Goal: Task Accomplishment & Management: Manage account settings

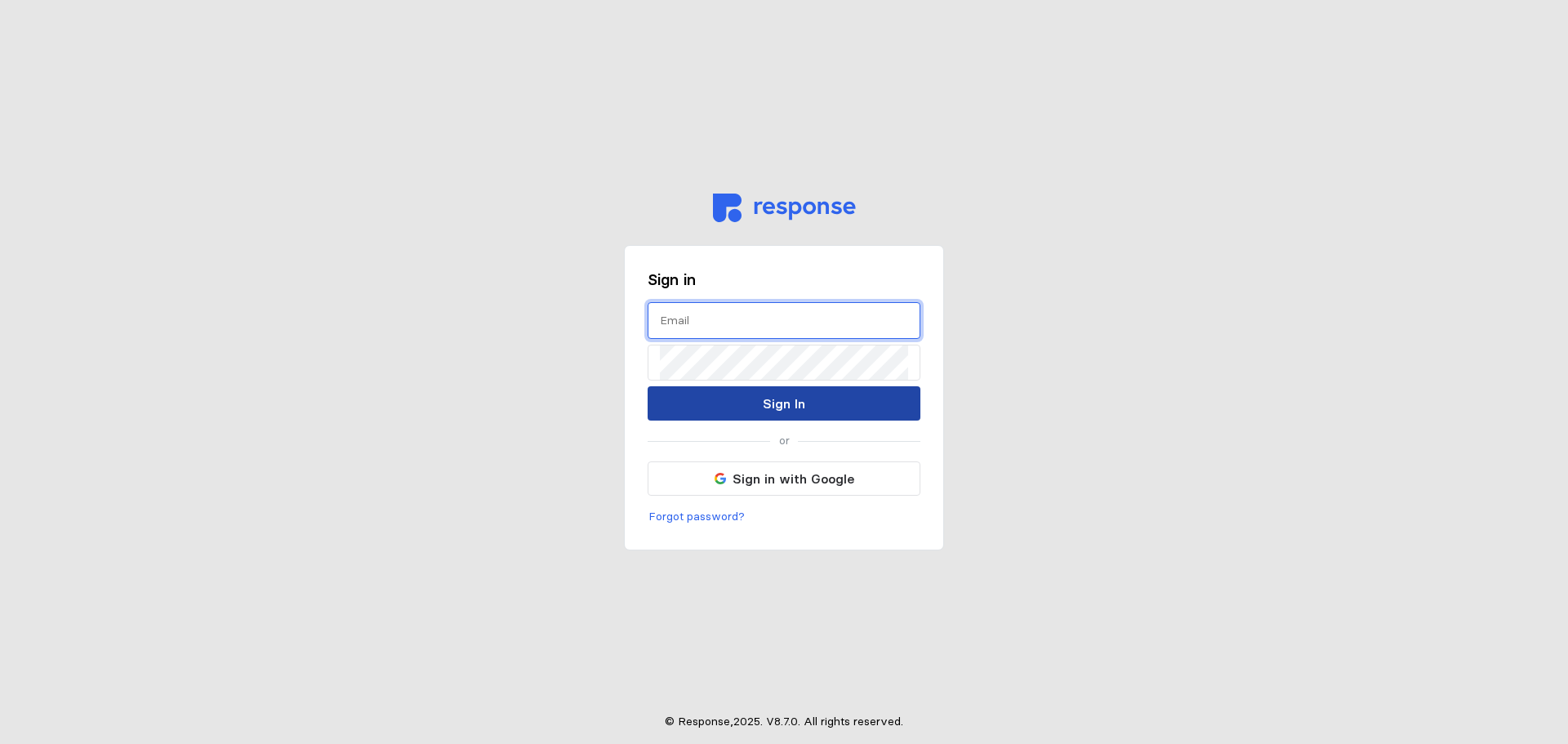
type input "[EMAIL_ADDRESS][PERSON_NAME][DOMAIN_NAME]"
click at [834, 398] on button "Sign In" at bounding box center [784, 404] width 273 height 34
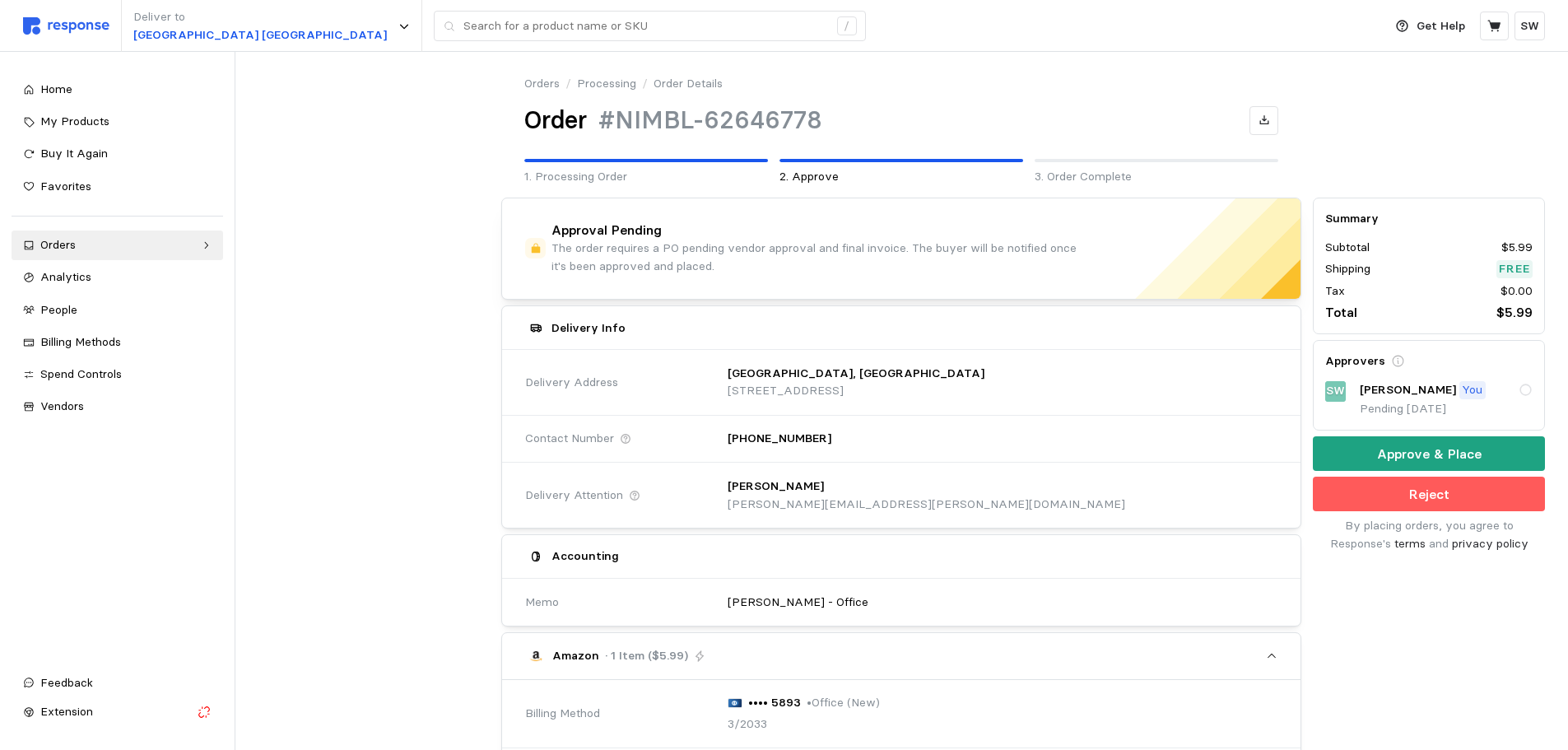
scroll to position [576, 0]
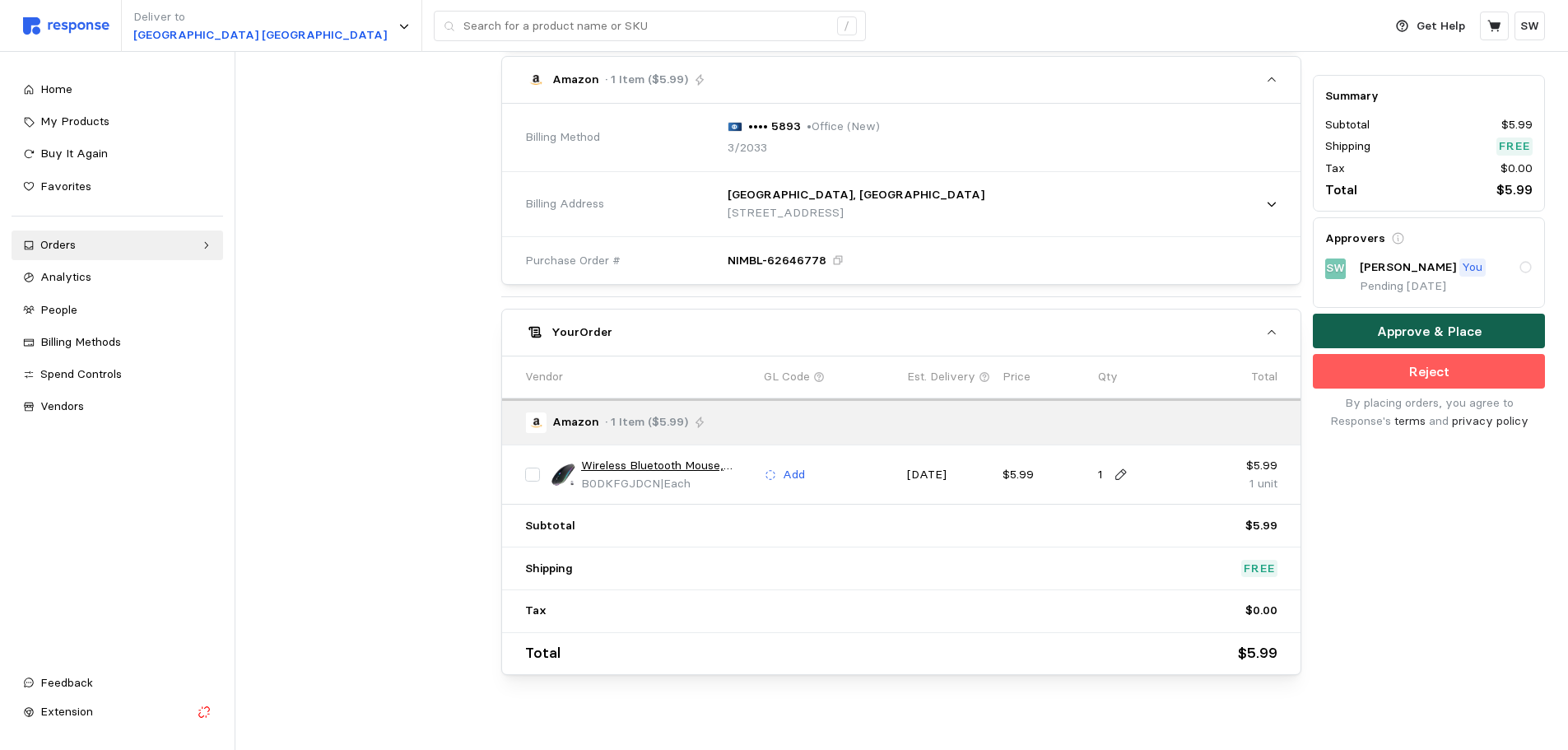
click at [1336, 335] on button "Approve & Place" at bounding box center [1429, 332] width 232 height 35
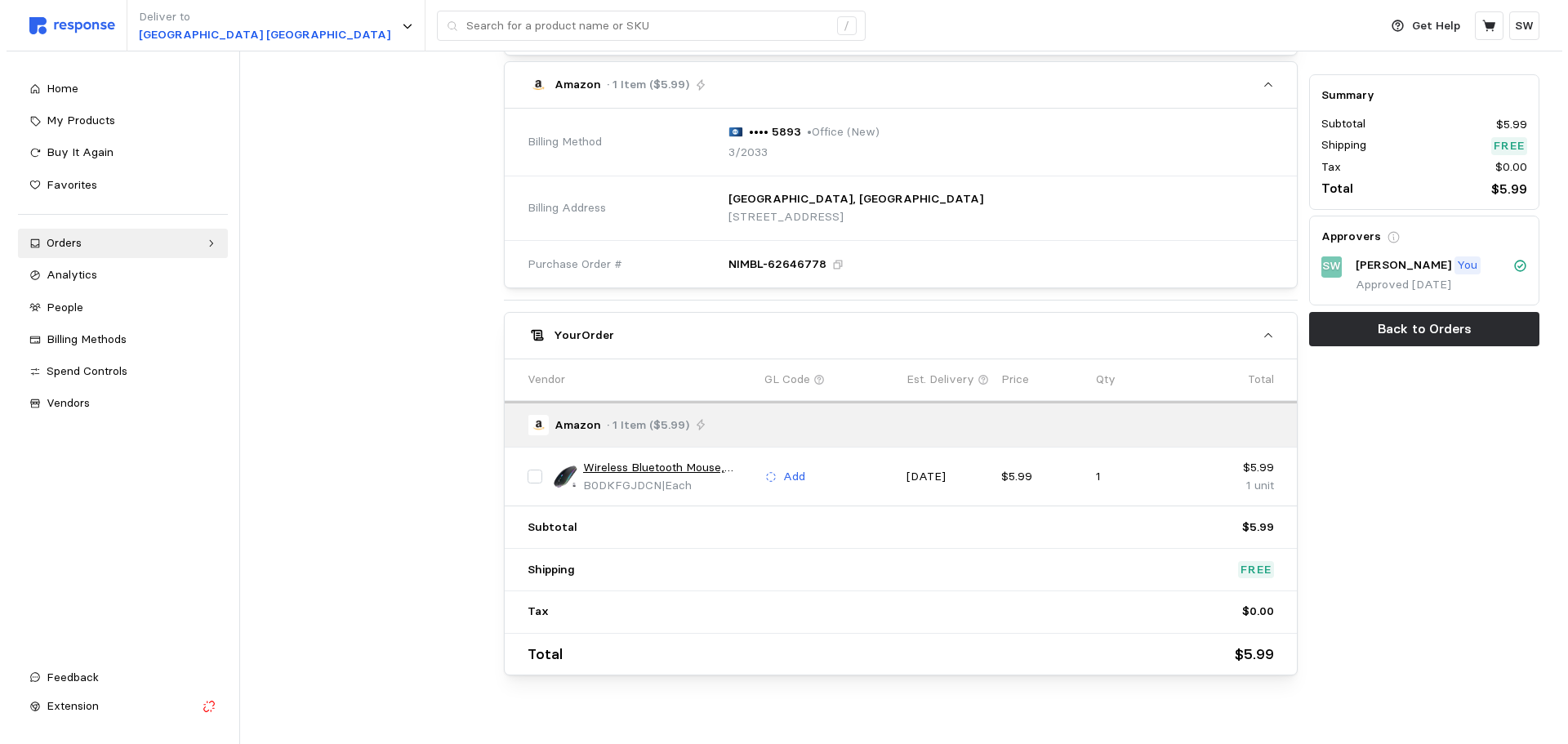
scroll to position [0, 0]
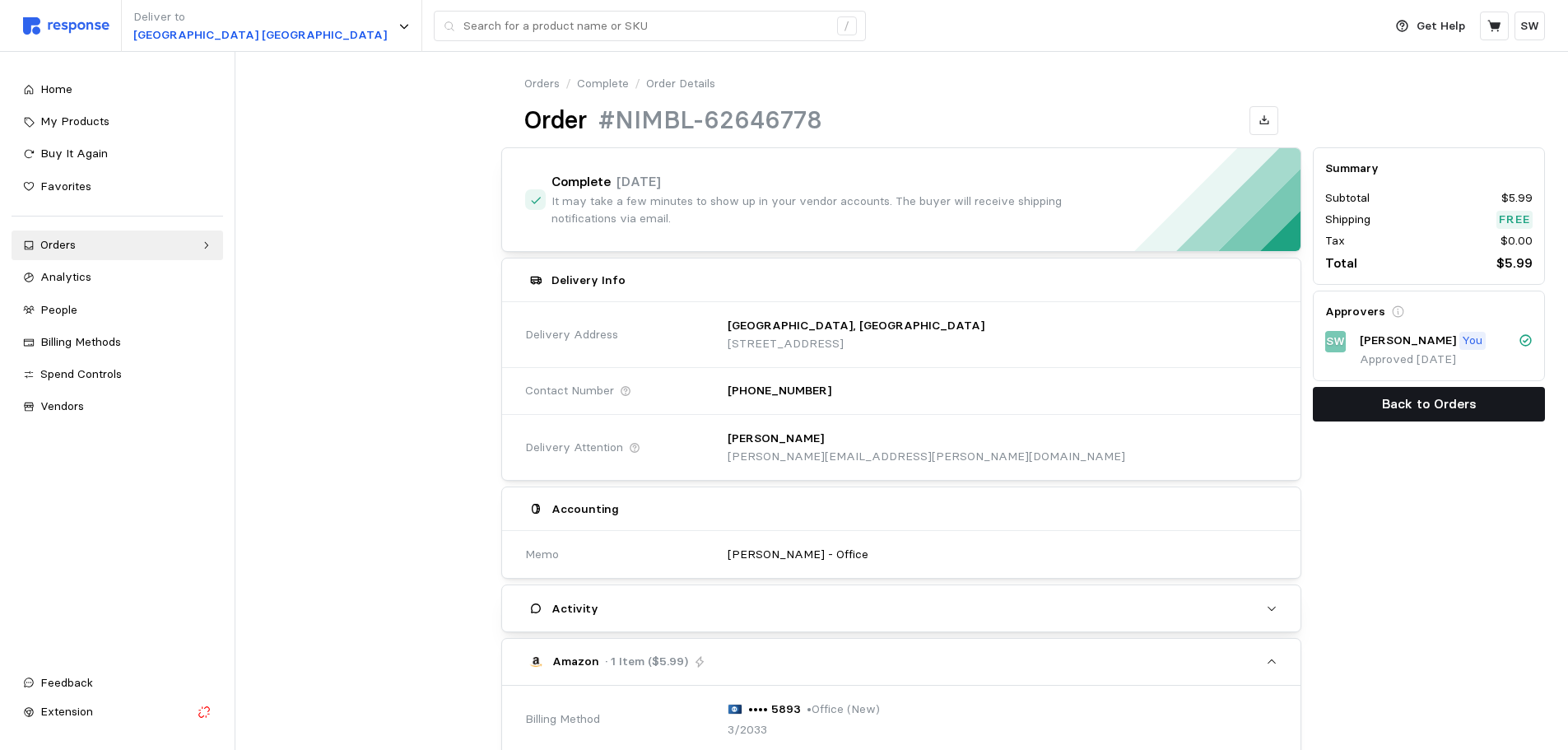
click at [1362, 399] on button "Back to Orders" at bounding box center [1429, 404] width 232 height 35
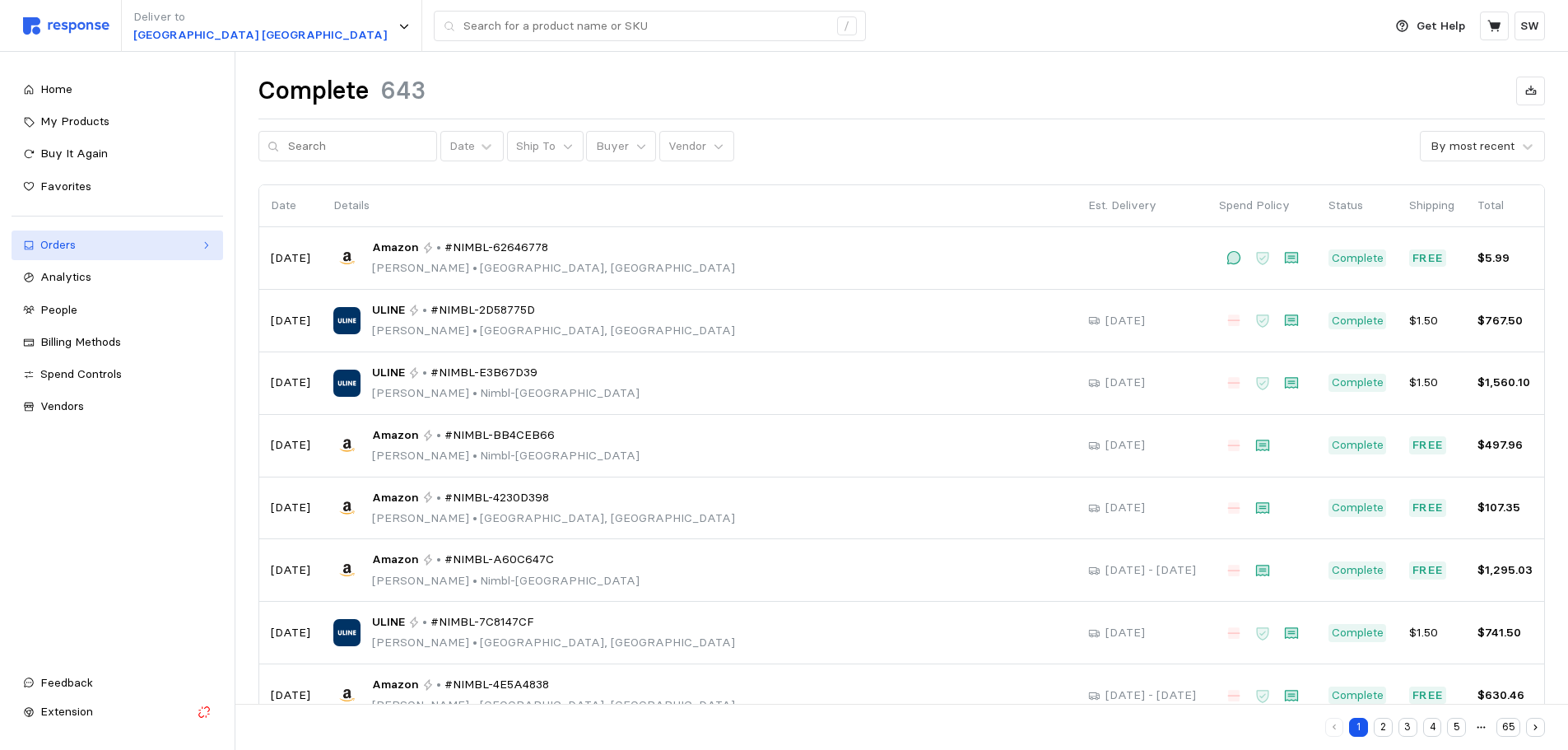
click at [103, 252] on div "Orders" at bounding box center [118, 245] width 154 height 18
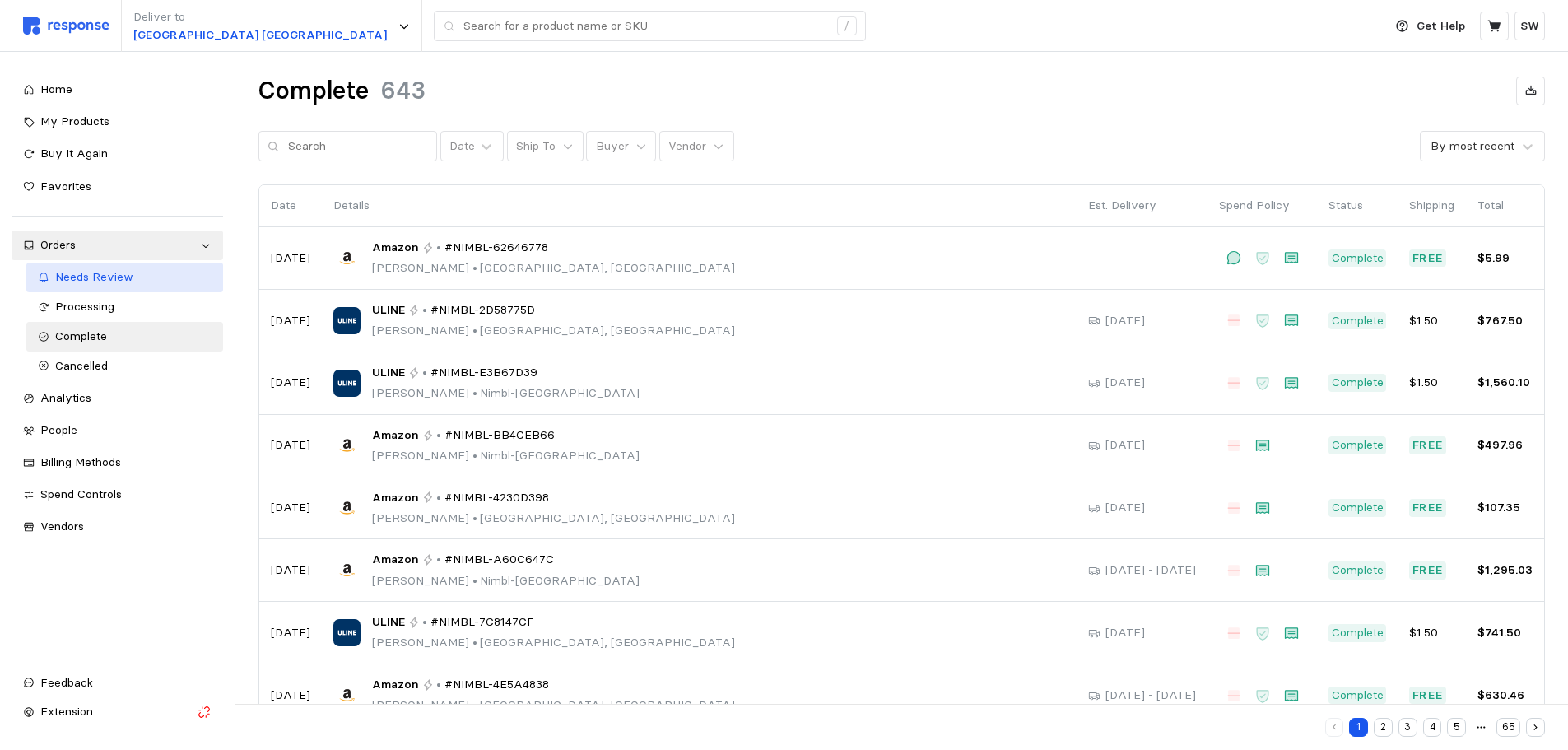
click at [99, 279] on span "Needs Review" at bounding box center [94, 276] width 78 height 14
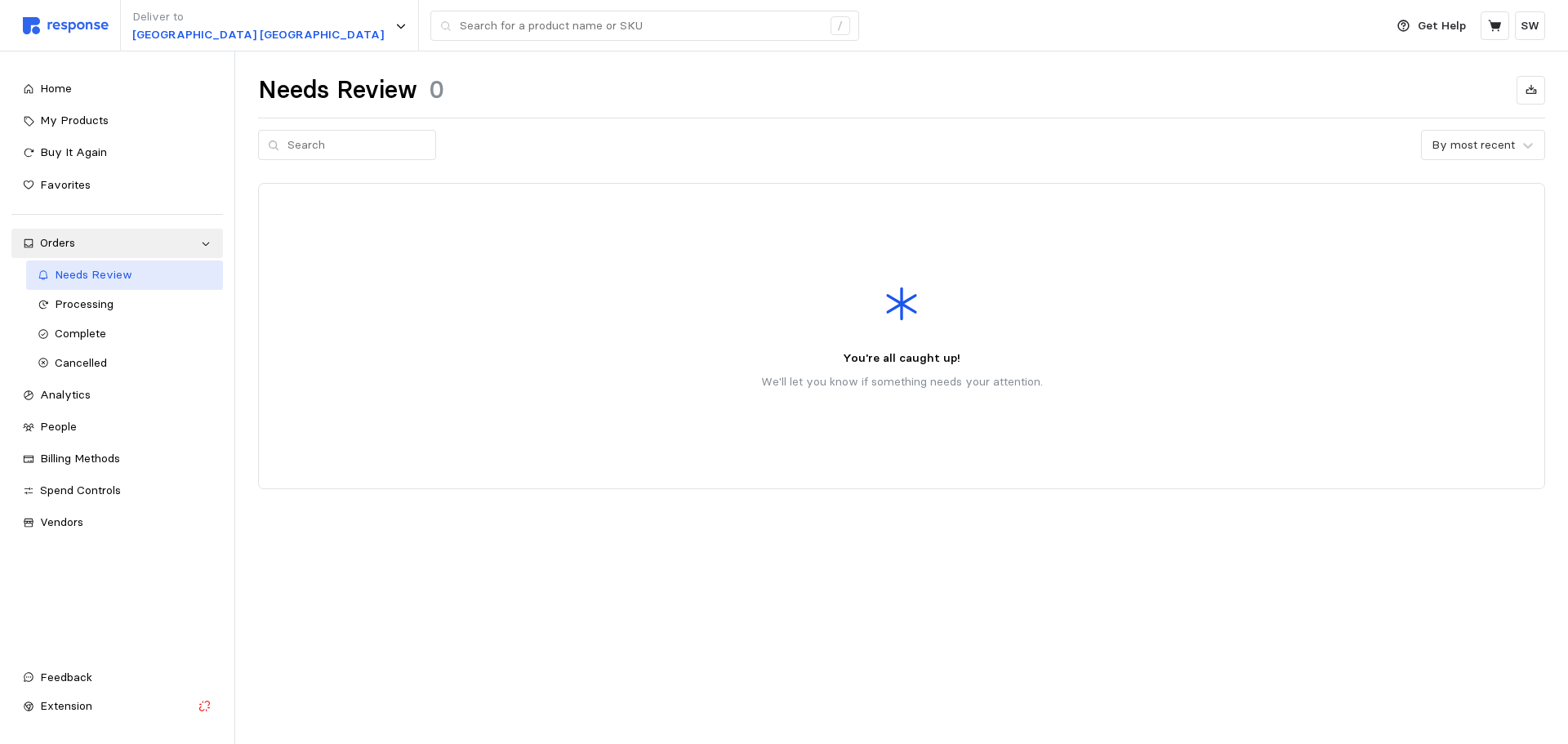
click at [91, 283] on div "Needs Review" at bounding box center [133, 274] width 158 height 18
click at [83, 304] on span "Processing" at bounding box center [83, 303] width 58 height 14
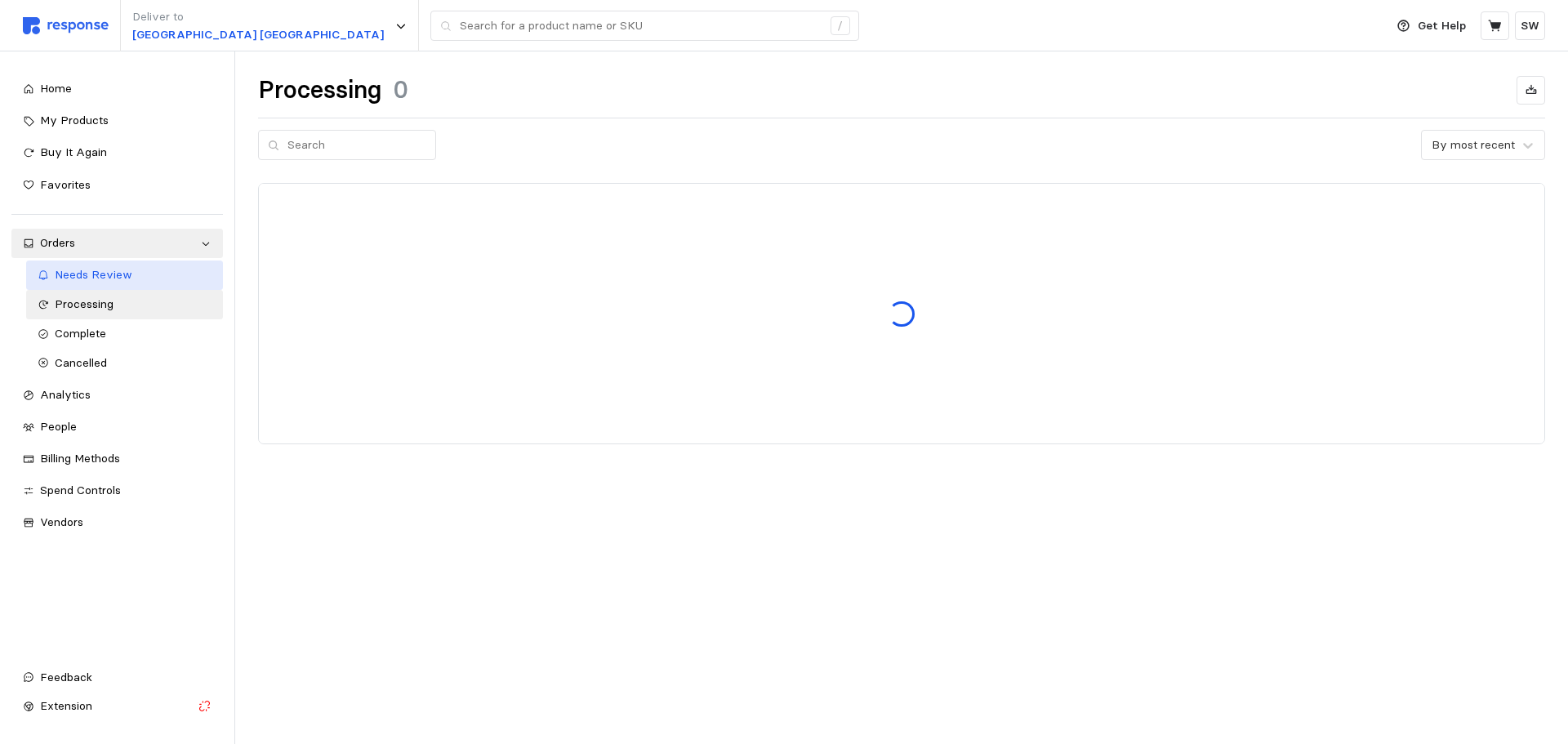
click at [89, 277] on span "Needs Review" at bounding box center [93, 274] width 77 height 14
